Goal: Task Accomplishment & Management: Manage account settings

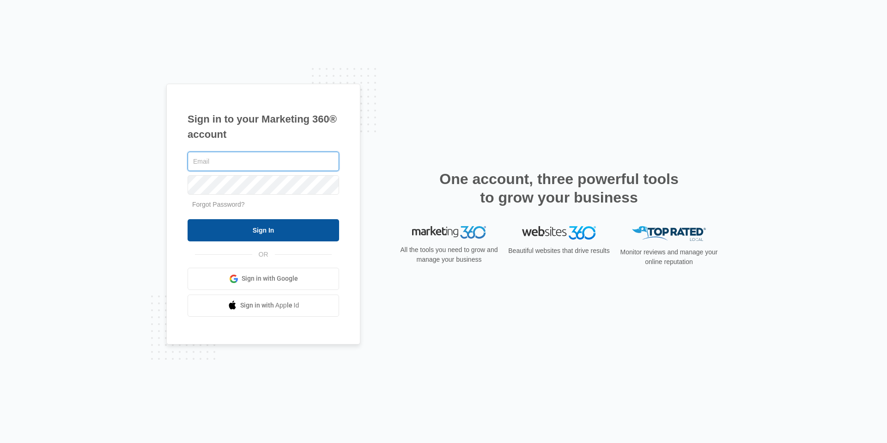
type input "[EMAIL_ADDRESS][DOMAIN_NAME]"
click at [219, 237] on input "Sign In" at bounding box center [264, 230] width 152 height 22
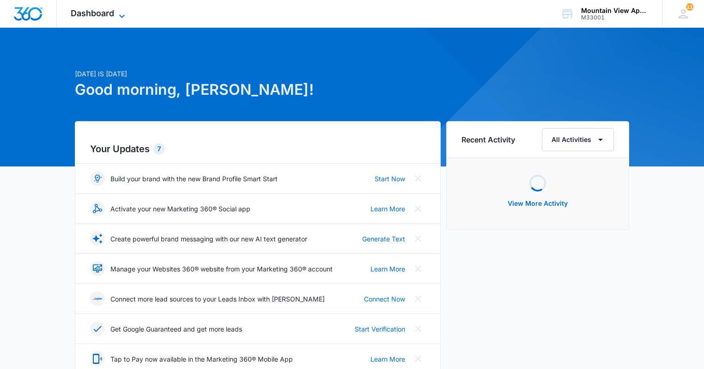
click at [121, 13] on icon at bounding box center [121, 16] width 11 height 11
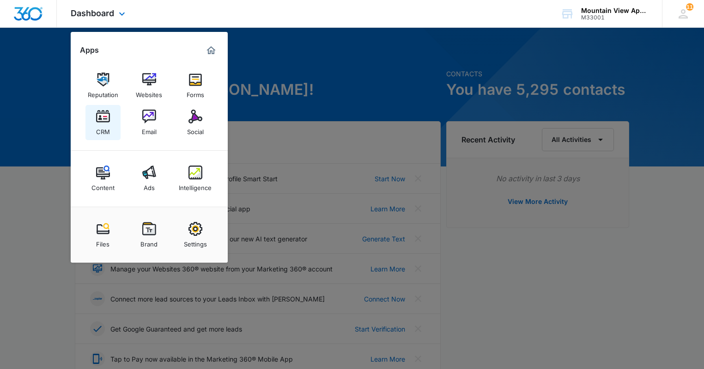
click at [103, 126] on div "CRM" at bounding box center [103, 129] width 14 height 12
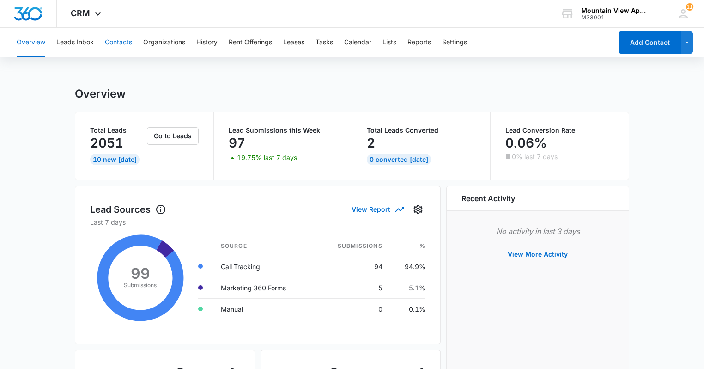
click at [128, 44] on button "Contacts" at bounding box center [118, 43] width 27 height 30
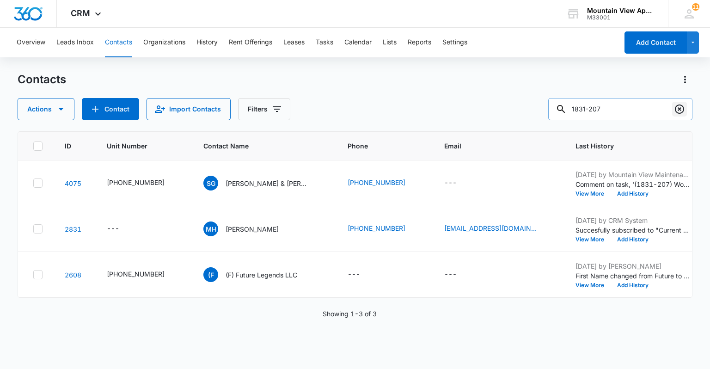
click at [678, 112] on icon "Clear" at bounding box center [679, 108] width 11 height 11
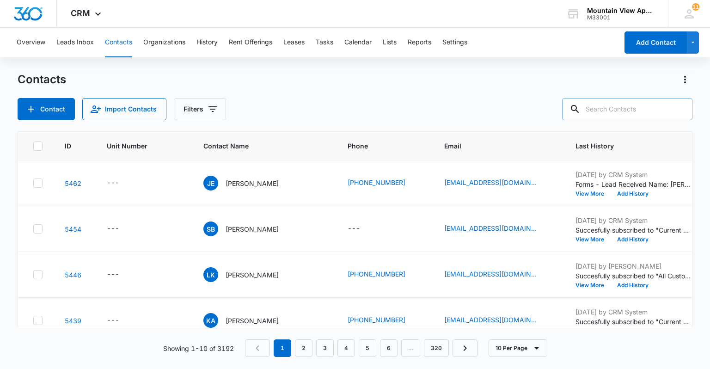
click at [625, 109] on input "text" at bounding box center [627, 109] width 130 height 22
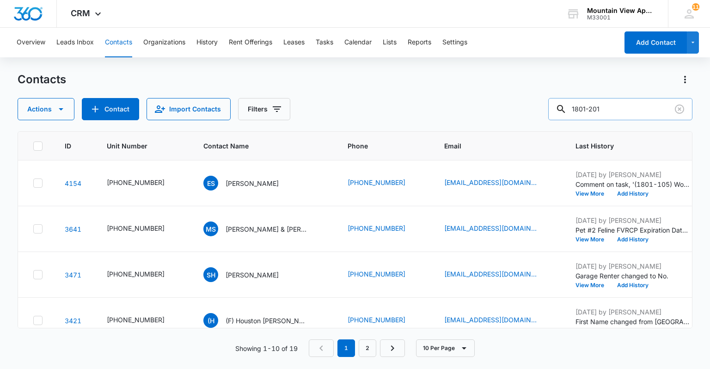
click at [592, 105] on input "1801-201" at bounding box center [620, 109] width 144 height 22
click at [593, 105] on input "1801-201" at bounding box center [620, 109] width 144 height 22
type input "1805-201"
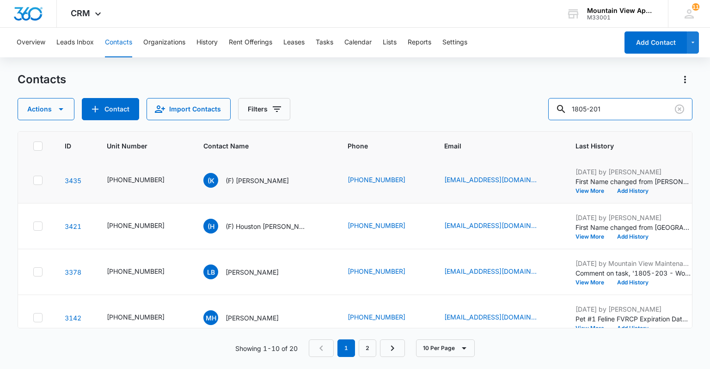
scroll to position [111, 0]
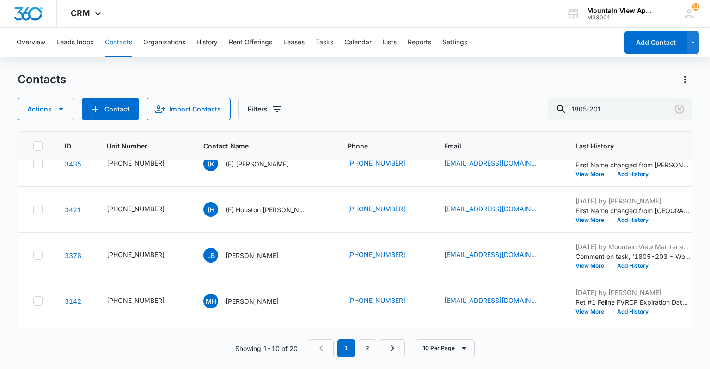
click at [680, 109] on icon "Clear" at bounding box center [679, 108] width 11 height 11
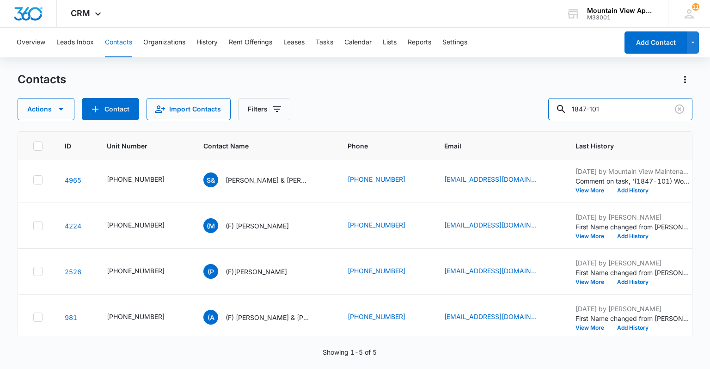
scroll to position [0, 0]
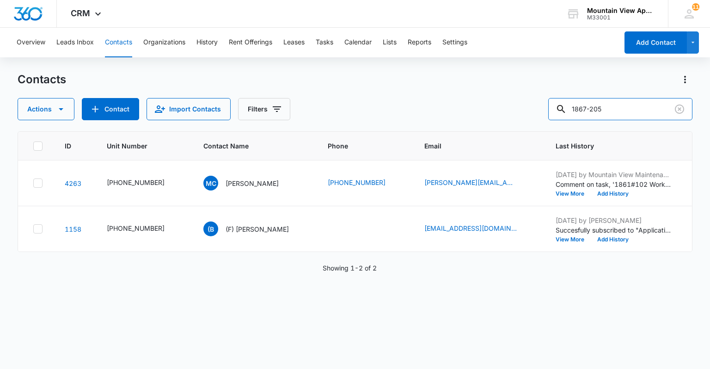
type input "1867-205"
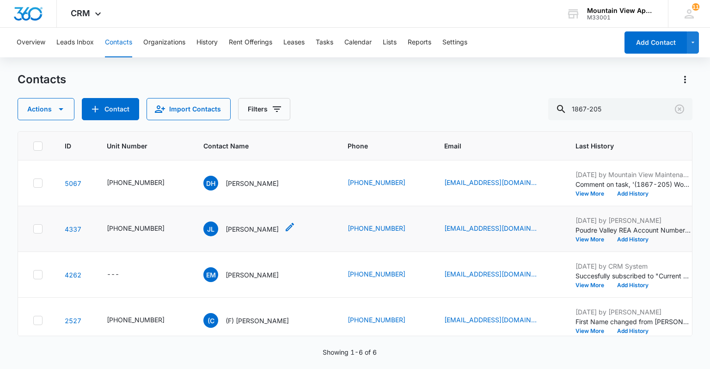
click at [241, 230] on p "[PERSON_NAME]" at bounding box center [251, 229] width 53 height 10
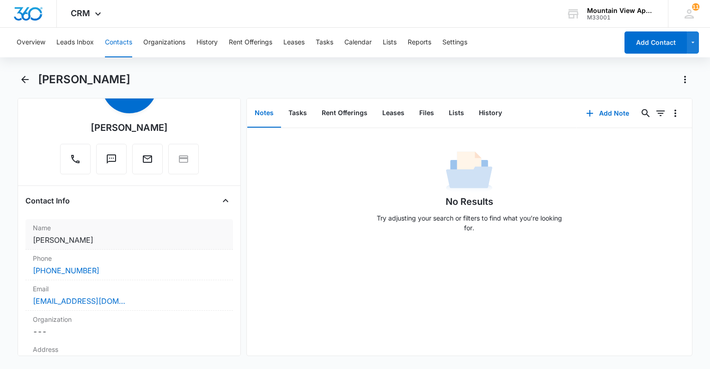
scroll to position [74, 0]
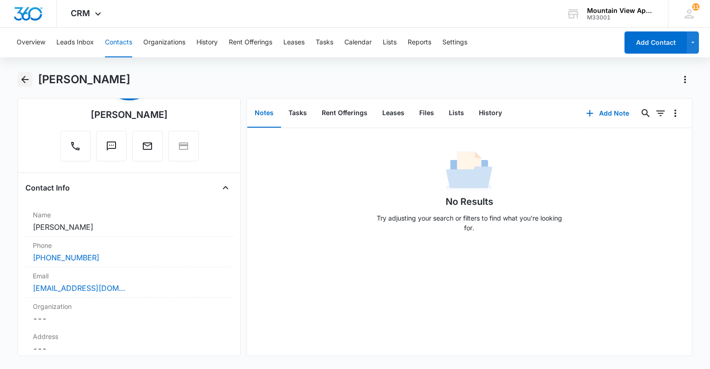
click at [26, 81] on icon "Back" at bounding box center [24, 79] width 11 height 11
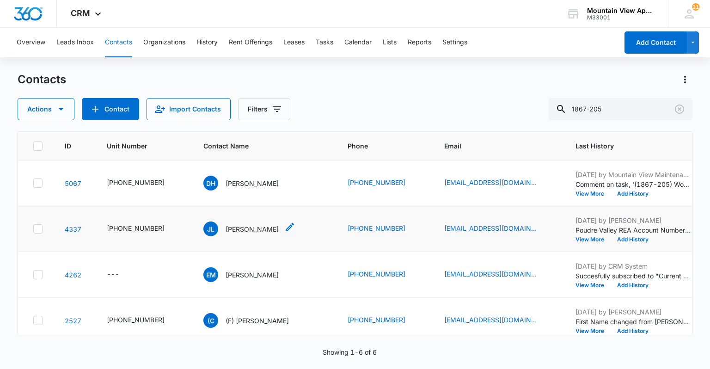
click at [284, 226] on icon "Contact Name - Juan Lozano - Select to Edit Field" at bounding box center [289, 226] width 11 height 11
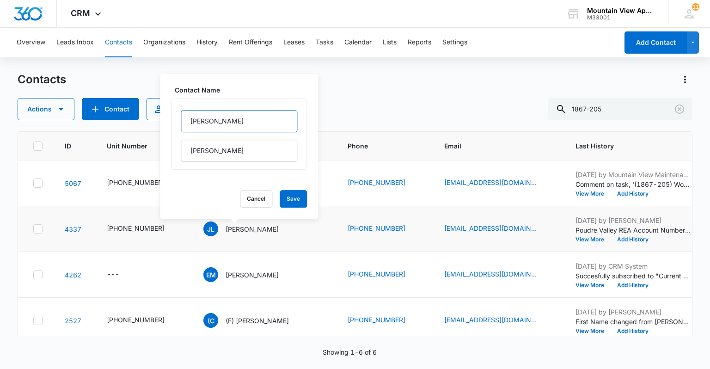
click at [187, 121] on input "[PERSON_NAME]" at bounding box center [239, 121] width 116 height 22
type input "(F) [PERSON_NAME]"
click at [289, 200] on button "Save" at bounding box center [292, 199] width 27 height 18
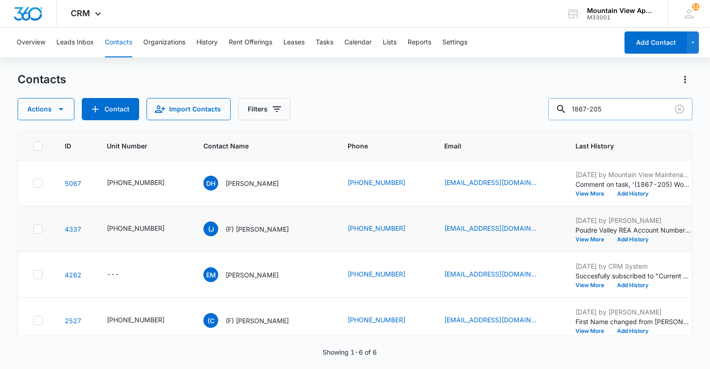
click at [618, 110] on input "1867-205" at bounding box center [620, 109] width 144 height 22
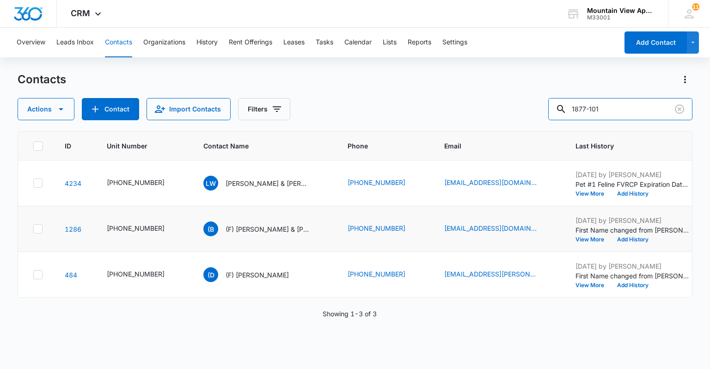
type input "1877-101"
